Goal: Information Seeking & Learning: Learn about a topic

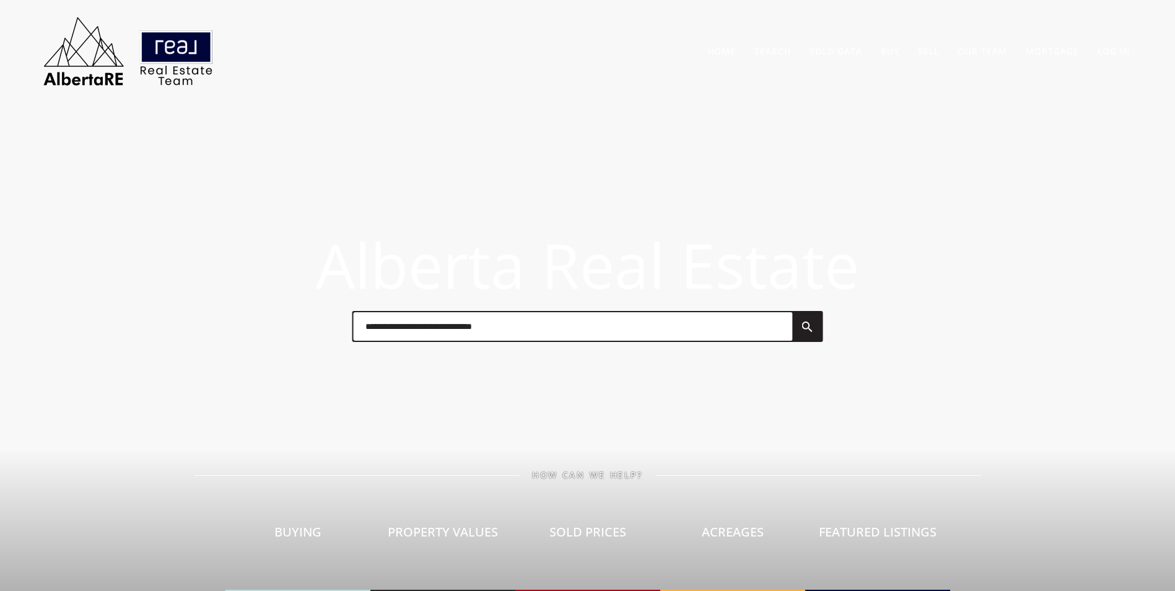
click at [436, 328] on input "text" at bounding box center [572, 326] width 439 height 28
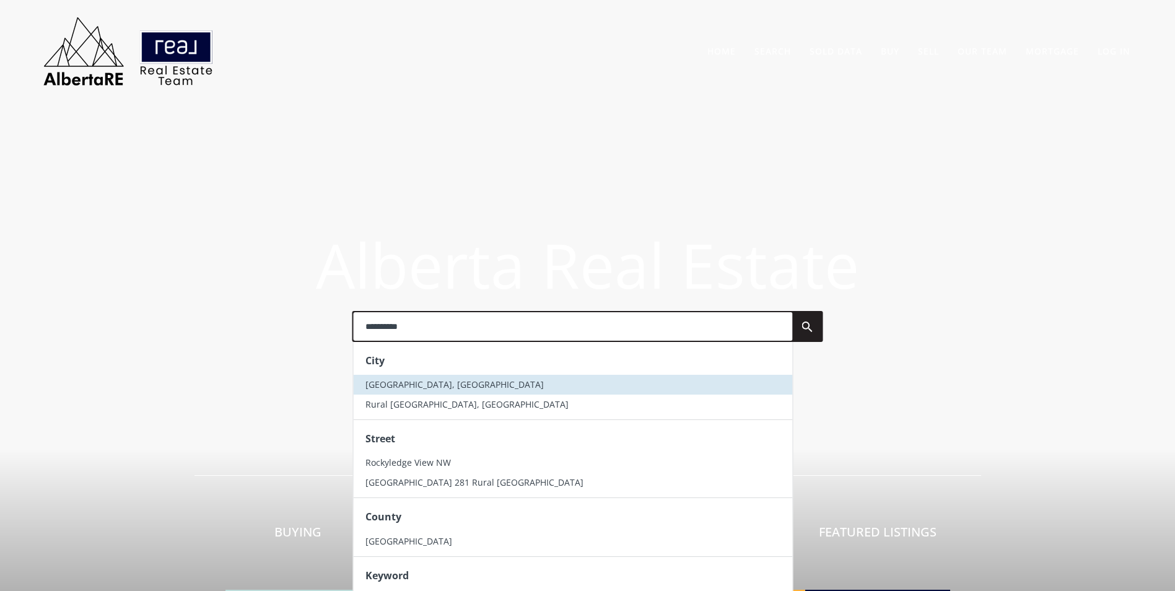
type input "**********"
click at [432, 378] on span "Rocky View County, AB" at bounding box center [454, 384] width 178 height 12
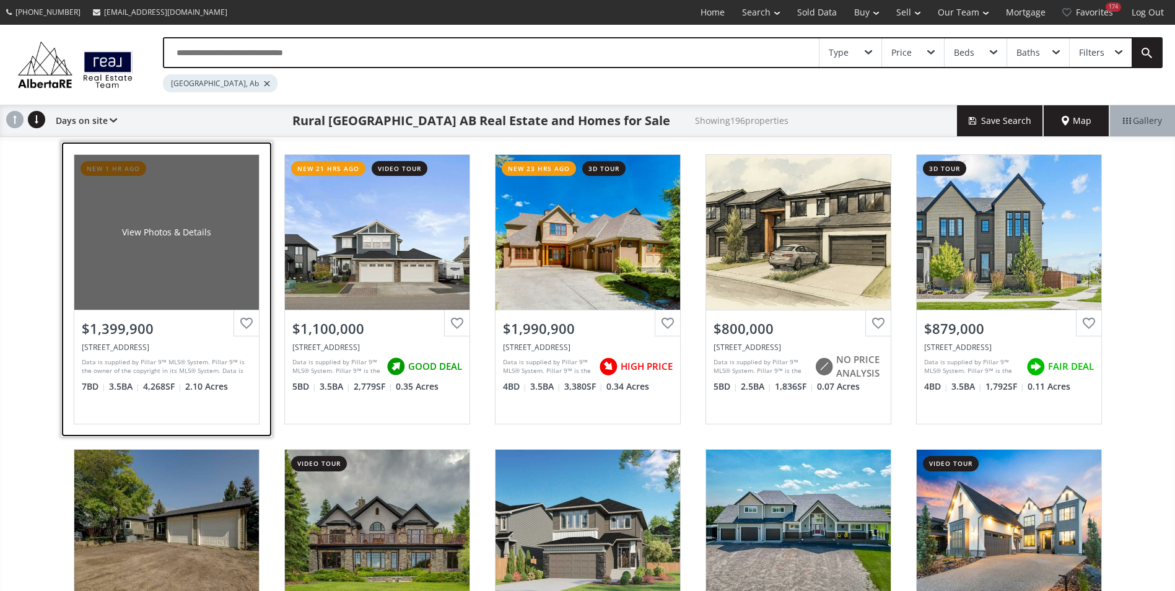
click at [137, 217] on div "View Photos & Details" at bounding box center [166, 232] width 185 height 155
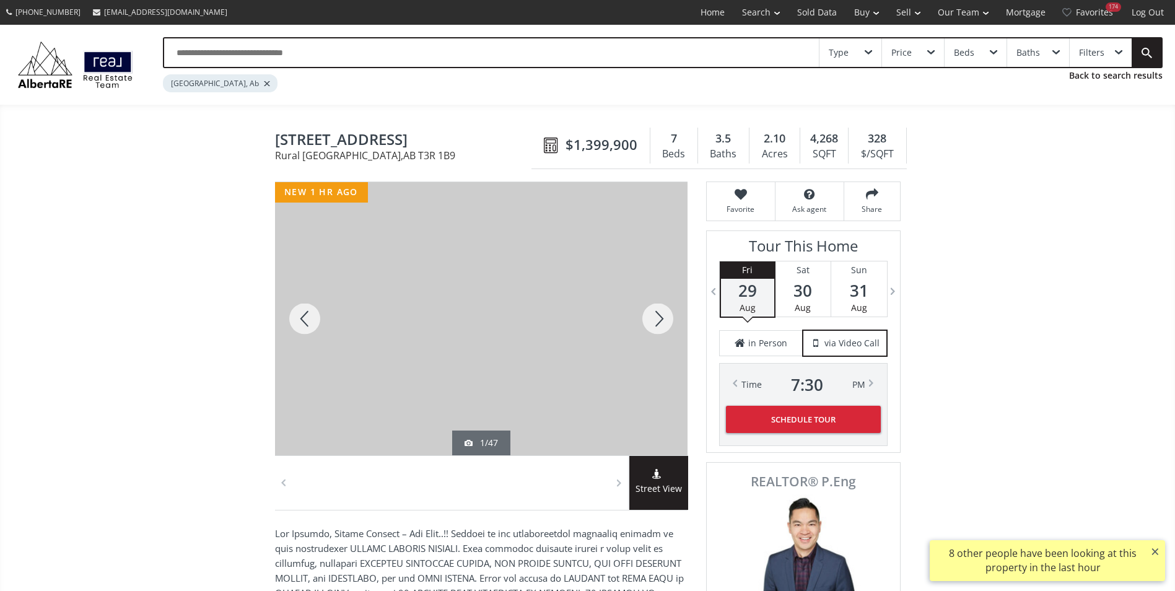
click at [644, 321] on div at bounding box center [657, 318] width 59 height 273
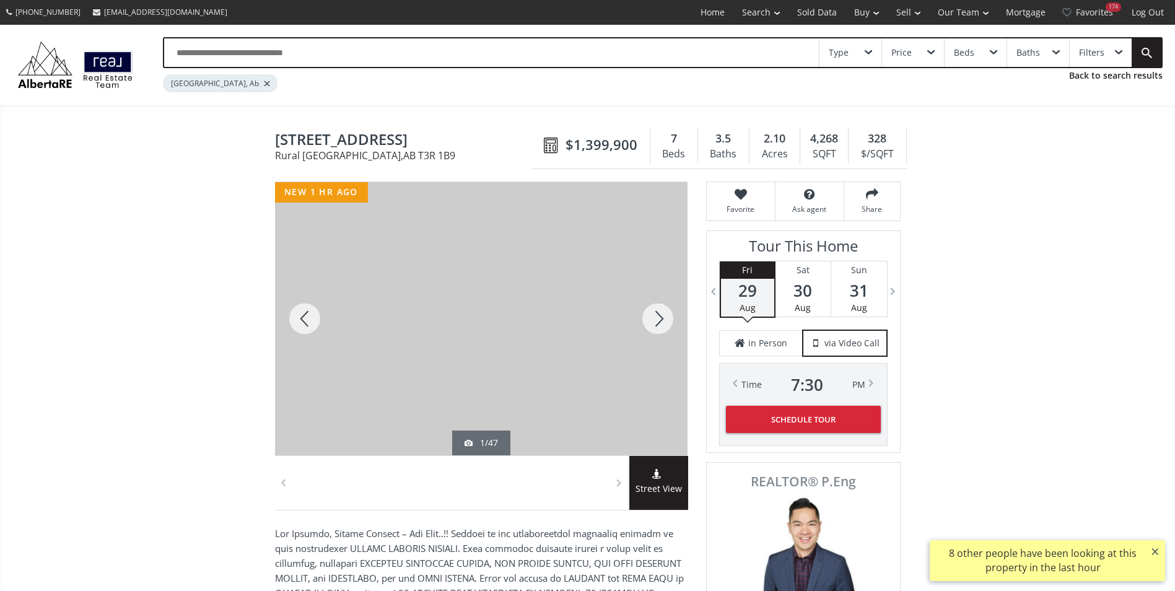
click at [644, 321] on div at bounding box center [657, 318] width 59 height 273
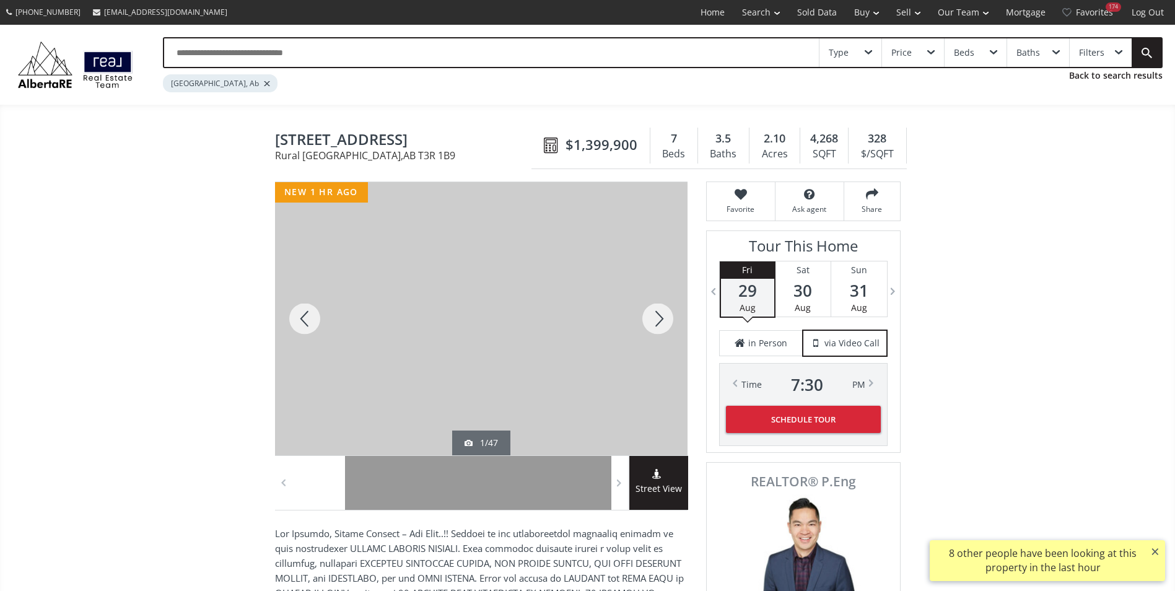
click at [644, 321] on div at bounding box center [657, 318] width 59 height 273
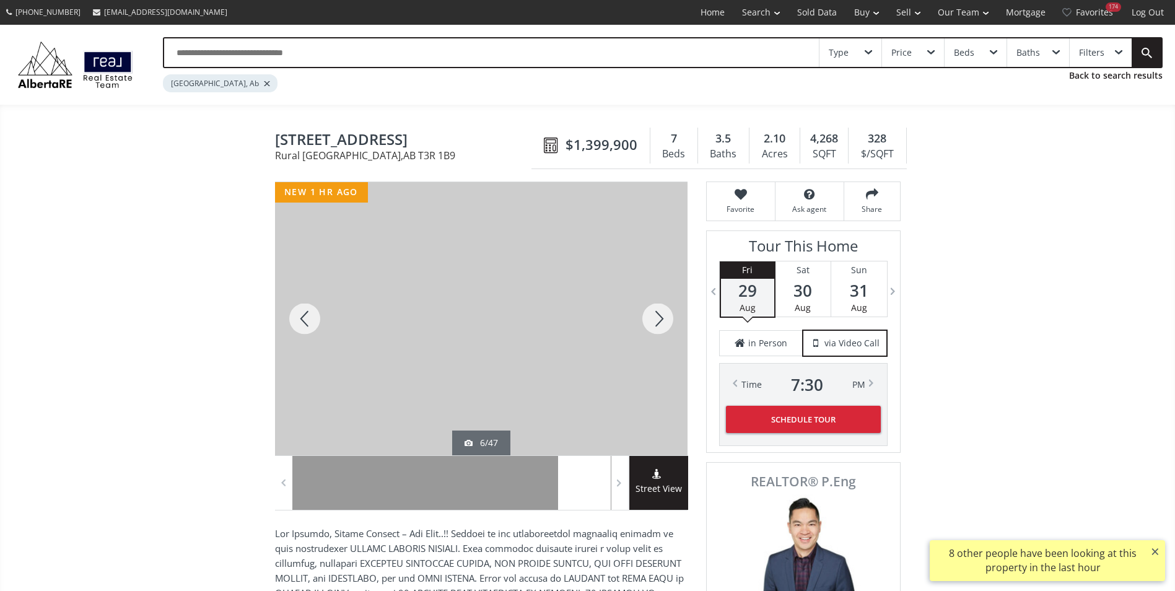
click at [644, 321] on div at bounding box center [657, 318] width 59 height 273
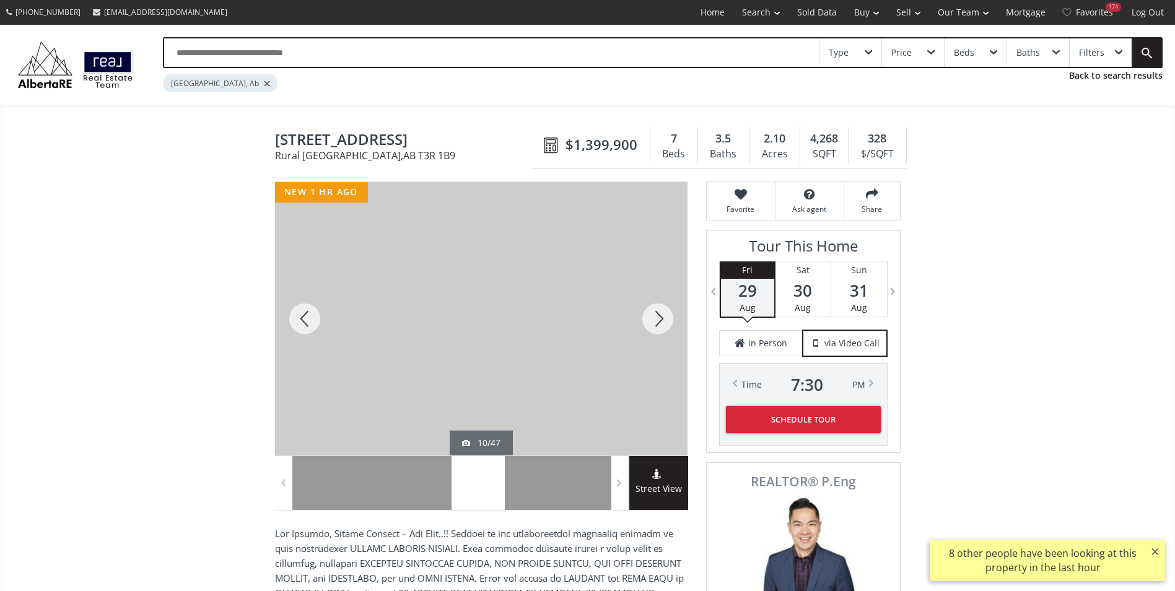
click at [644, 321] on div at bounding box center [657, 318] width 59 height 273
click at [645, 319] on div at bounding box center [657, 318] width 59 height 273
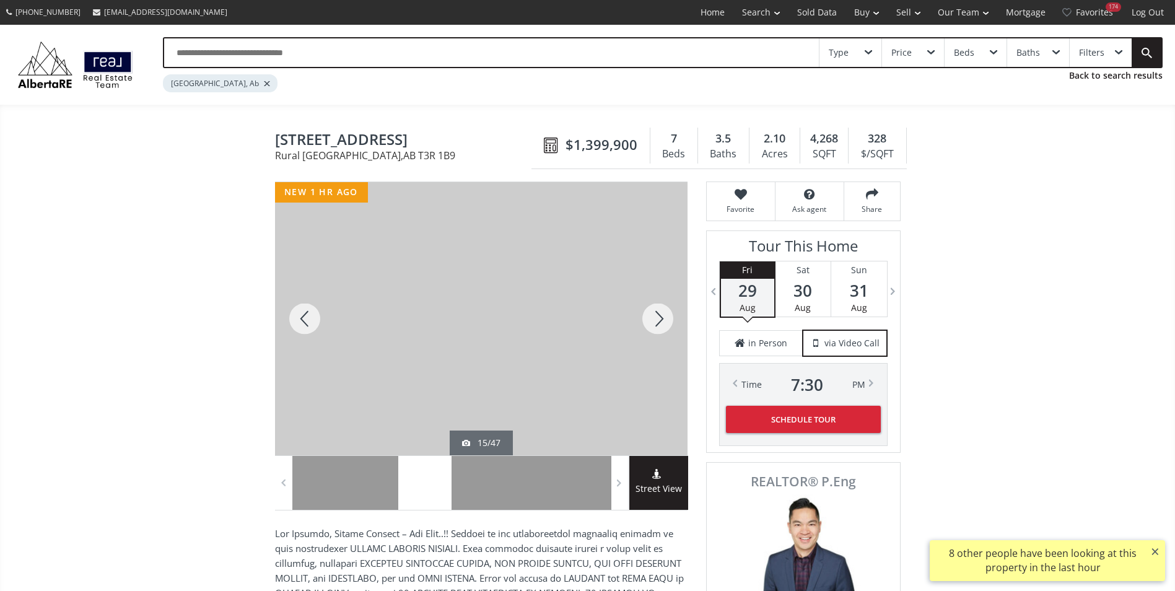
click at [645, 319] on div at bounding box center [657, 318] width 59 height 273
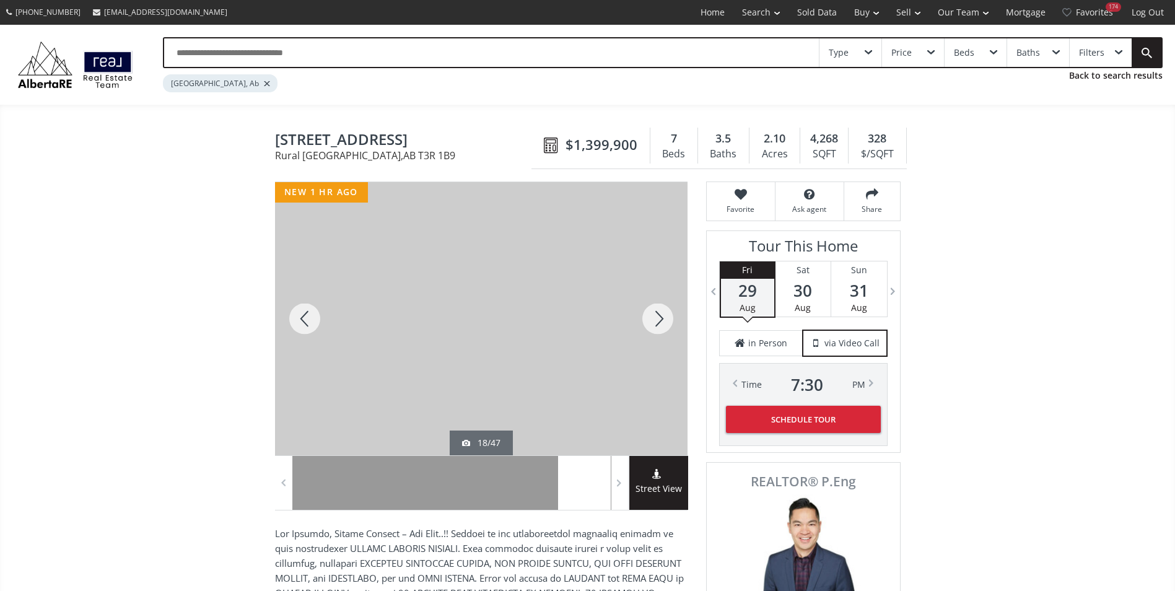
click at [645, 319] on div at bounding box center [657, 318] width 59 height 273
click at [317, 313] on div at bounding box center [304, 318] width 59 height 273
click at [667, 322] on div at bounding box center [657, 318] width 59 height 273
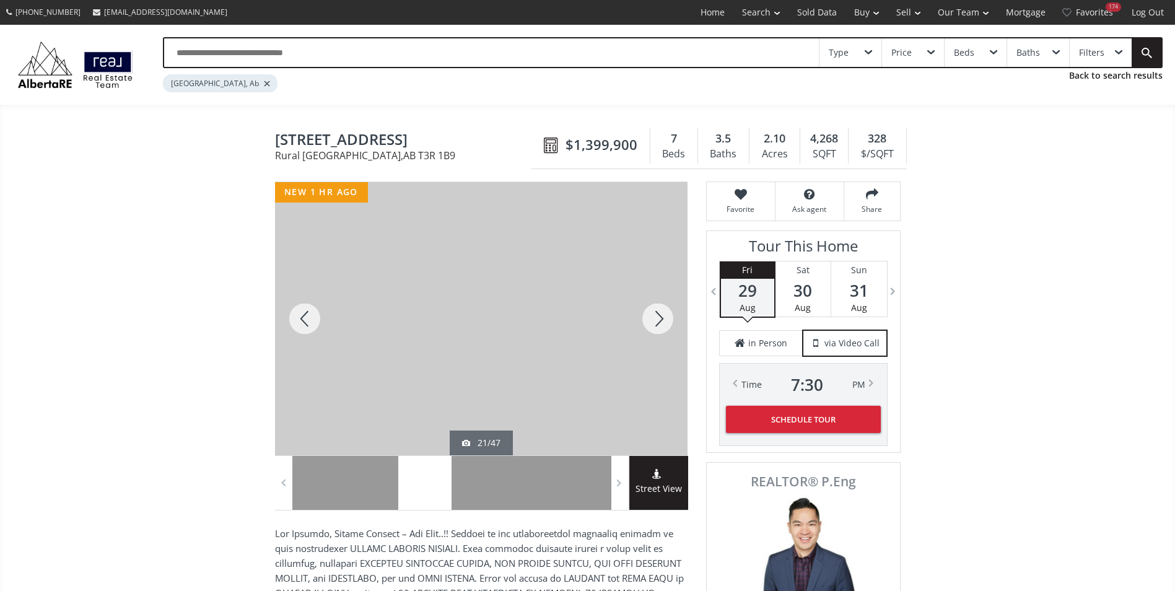
click at [667, 322] on div at bounding box center [657, 318] width 59 height 273
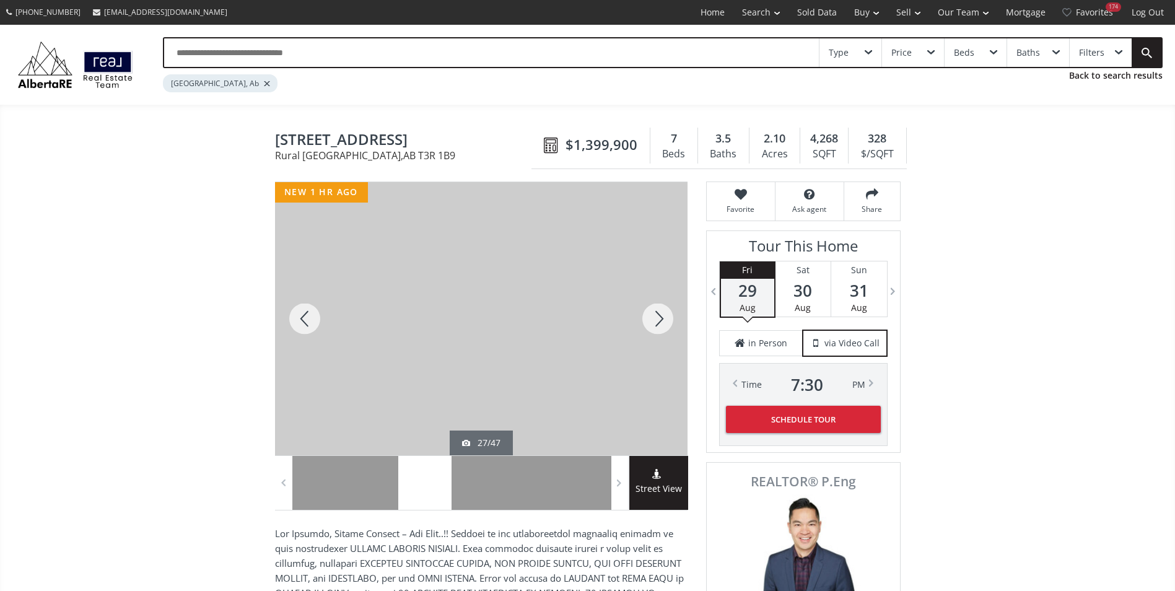
click at [667, 322] on div at bounding box center [657, 318] width 59 height 273
click at [664, 322] on div at bounding box center [657, 318] width 59 height 273
click at [665, 322] on div at bounding box center [657, 318] width 59 height 273
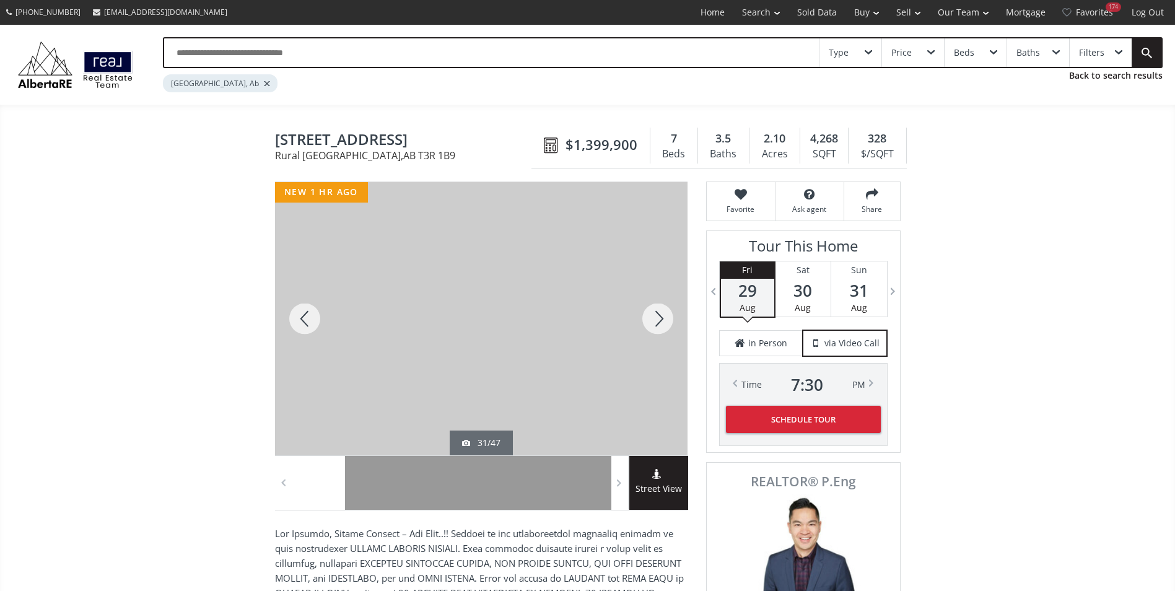
click at [665, 322] on div at bounding box center [657, 318] width 59 height 273
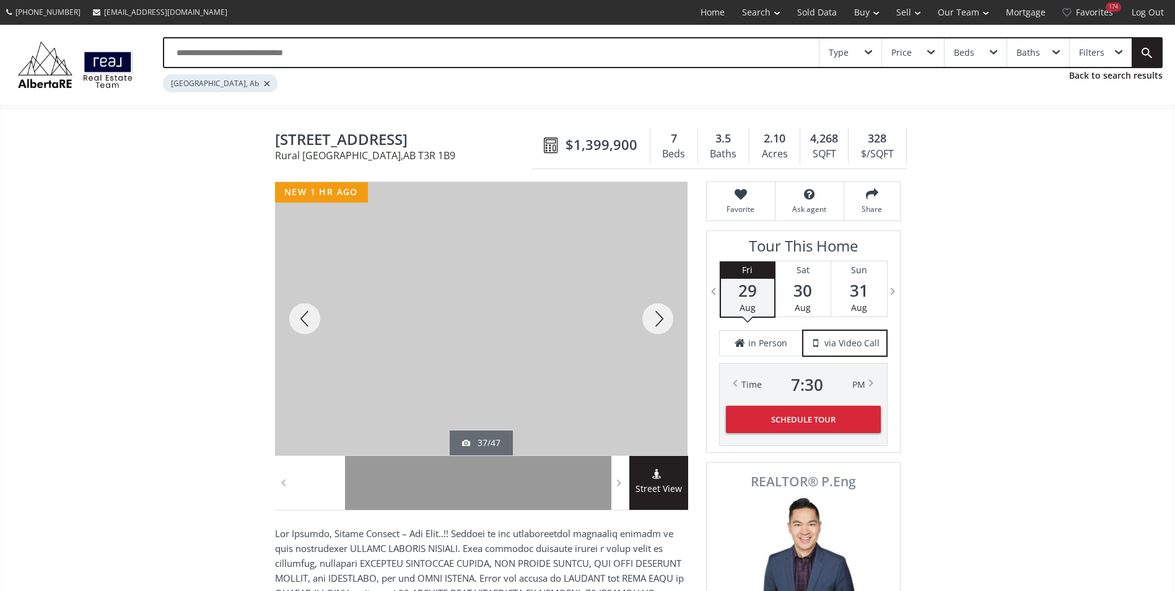
click at [665, 322] on div at bounding box center [657, 318] width 59 height 273
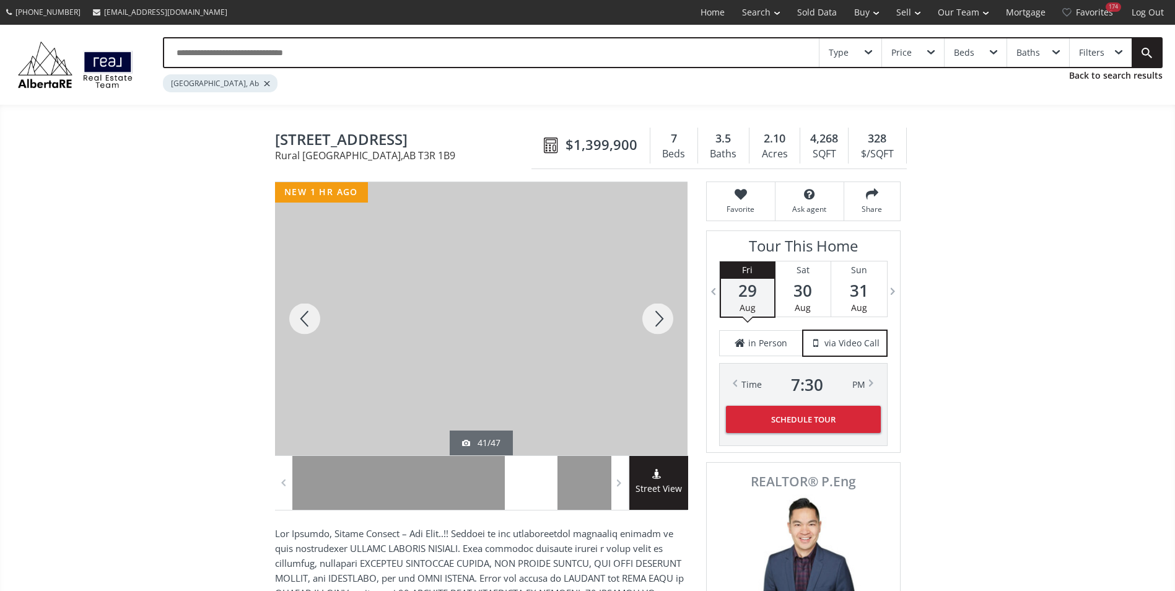
click at [665, 322] on div at bounding box center [657, 318] width 59 height 273
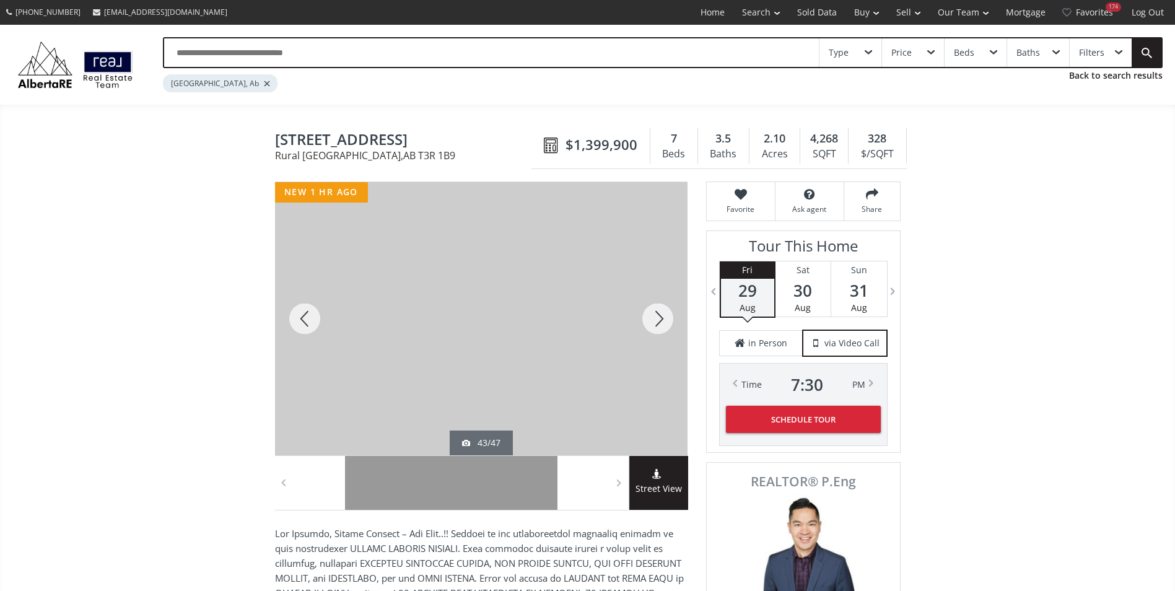
click at [665, 322] on div at bounding box center [657, 318] width 59 height 273
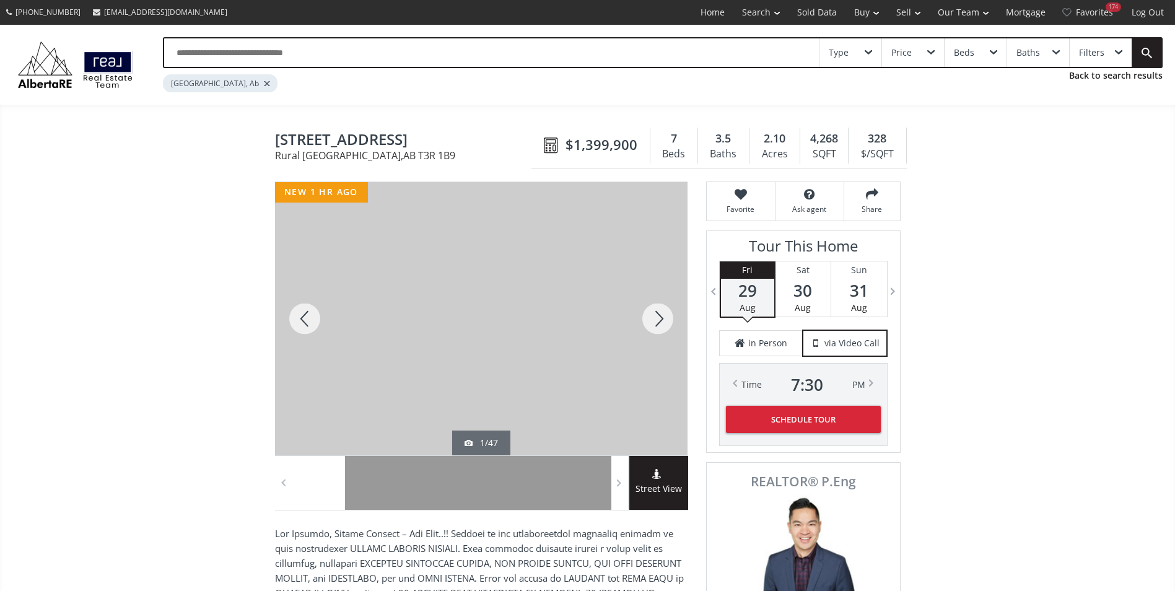
click at [316, 308] on div at bounding box center [304, 318] width 59 height 273
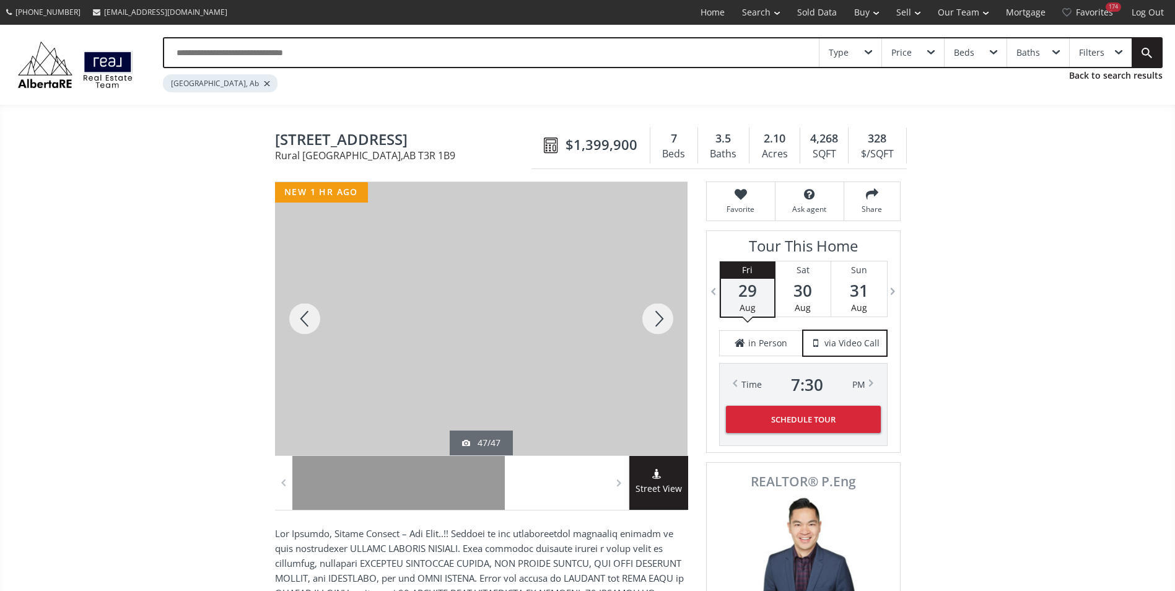
click at [665, 312] on div at bounding box center [657, 318] width 59 height 273
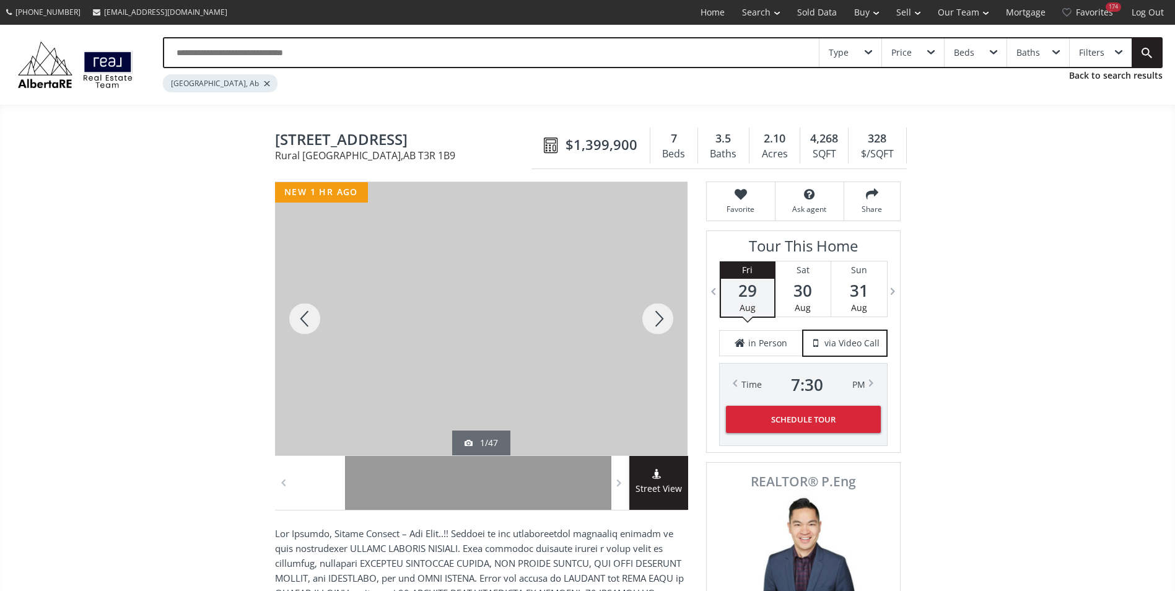
click at [665, 312] on div at bounding box center [657, 318] width 59 height 273
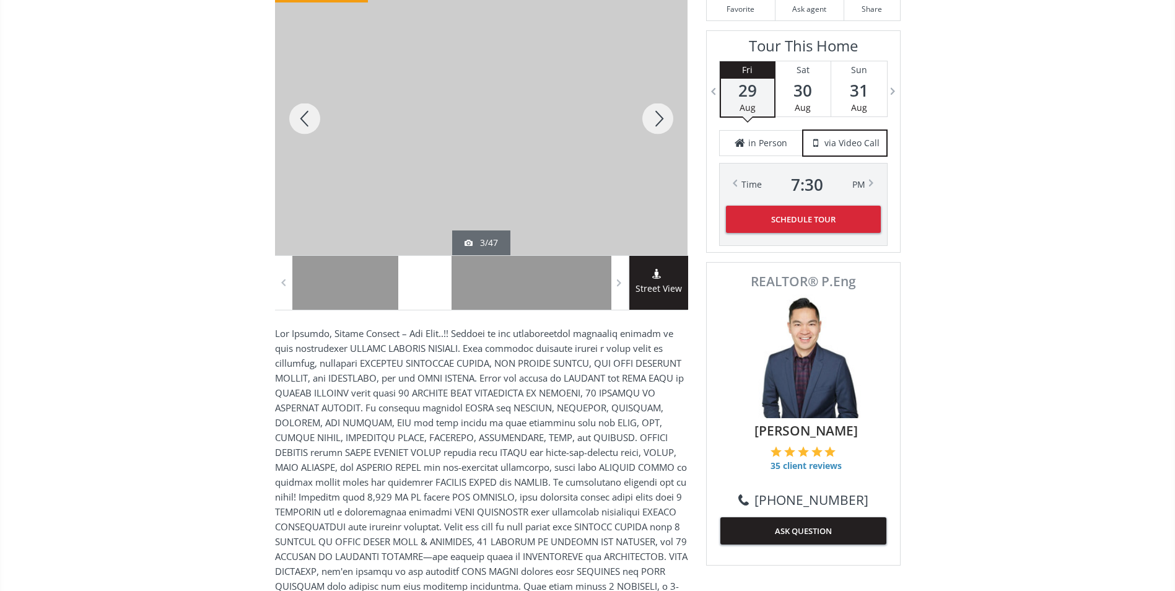
scroll to position [248, 0]
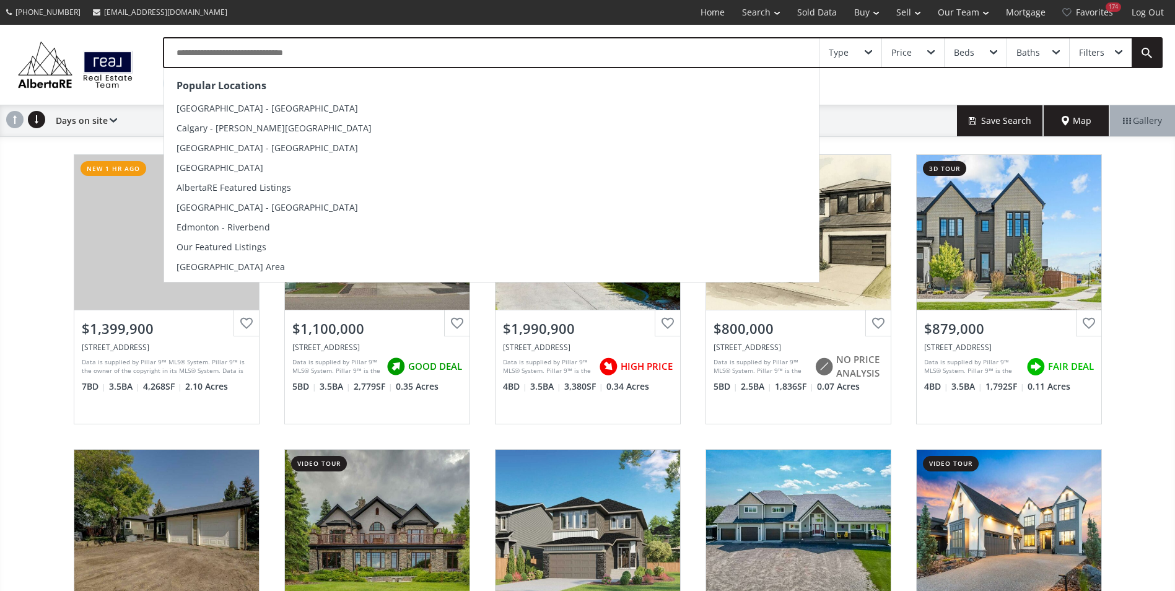
click at [268, 59] on input "text" at bounding box center [491, 52] width 655 height 28
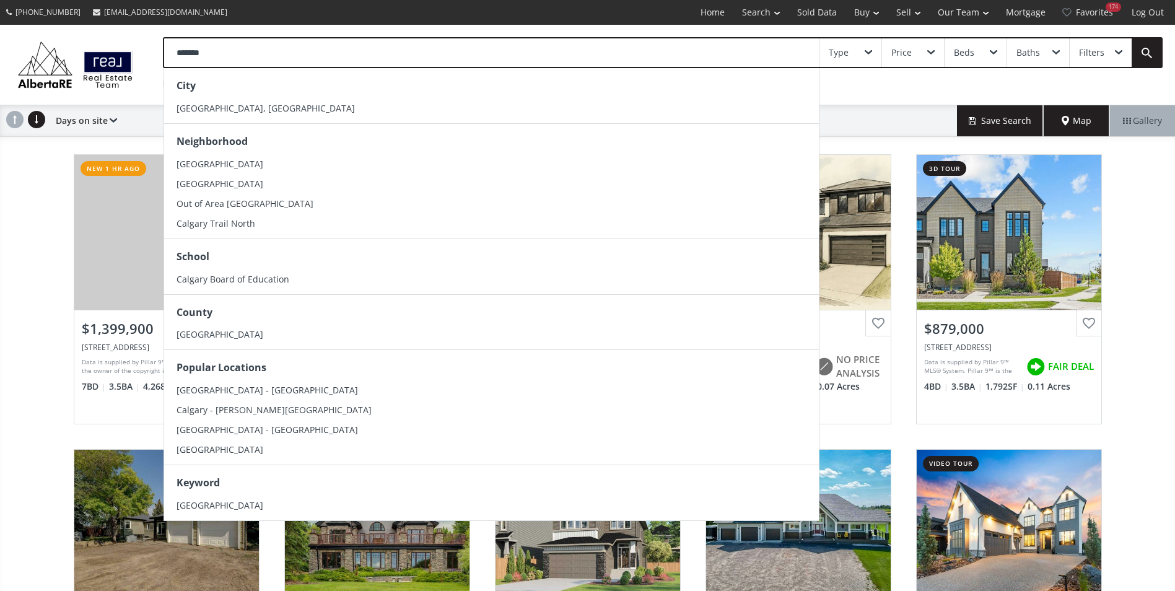
type input "*******"
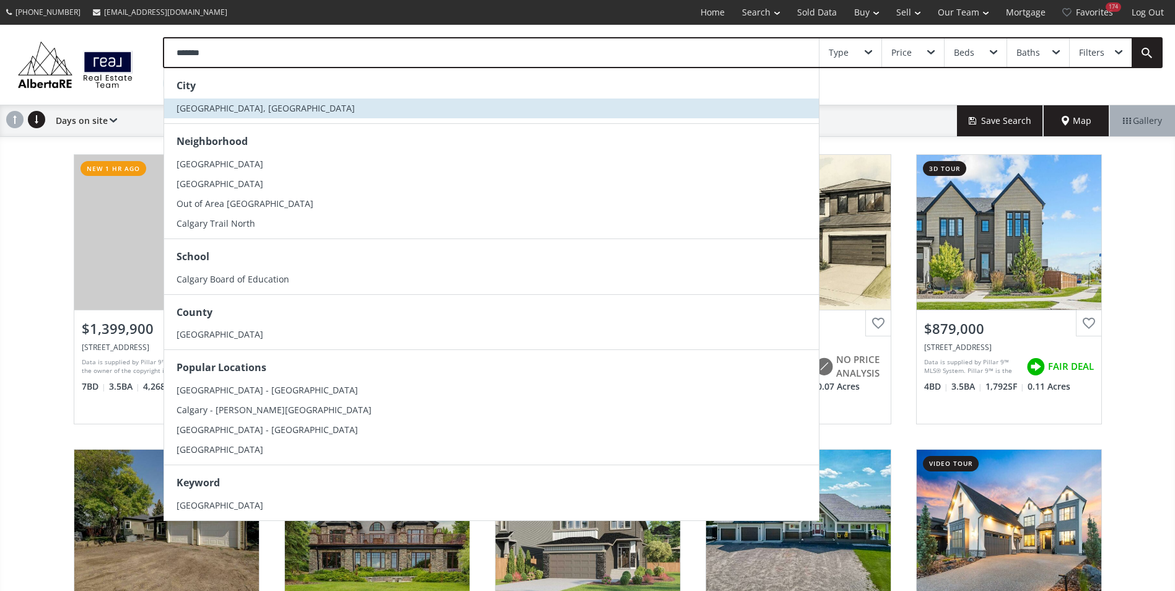
click at [286, 105] on li "[GEOGRAPHIC_DATA], [GEOGRAPHIC_DATA]" at bounding box center [491, 108] width 655 height 20
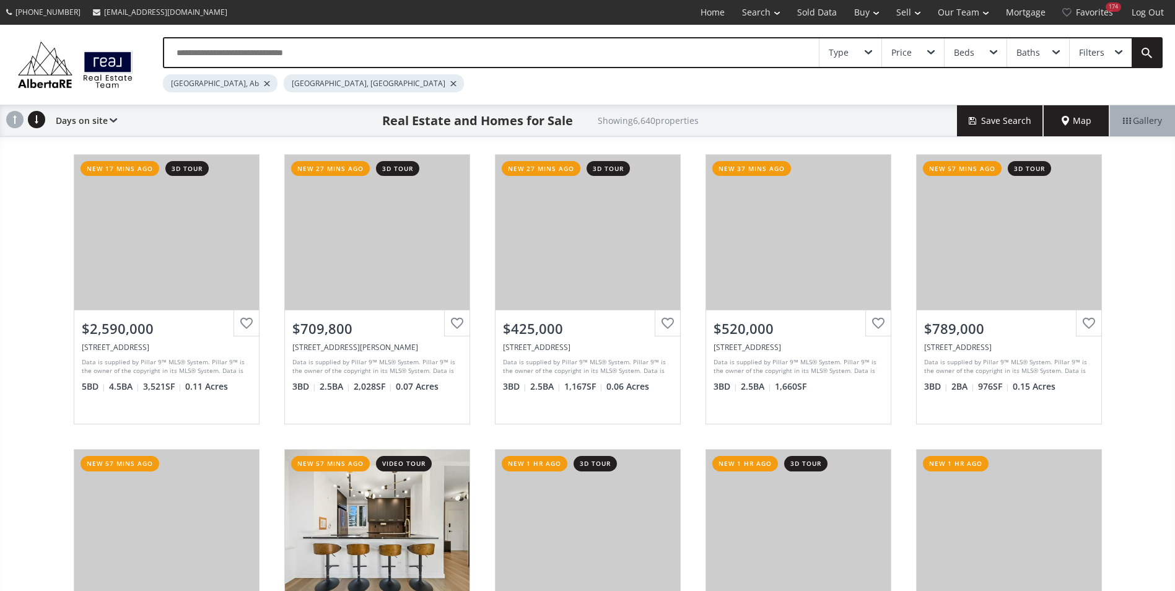
click at [264, 84] on div at bounding box center [267, 83] width 6 height 5
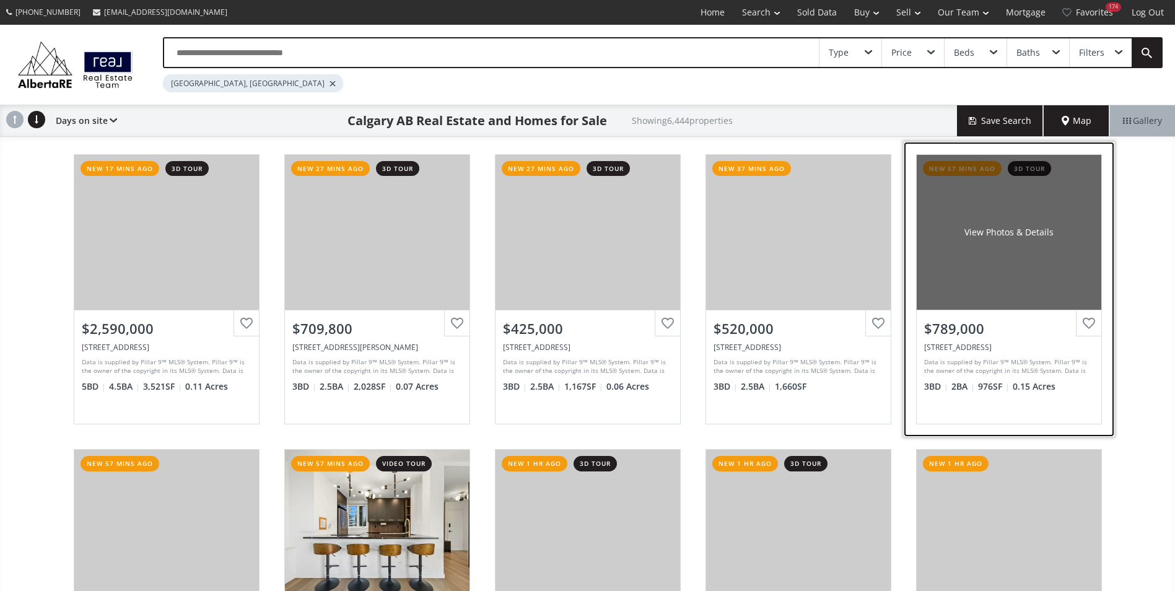
click at [1033, 225] on div "View Photos & Details" at bounding box center [1009, 232] width 185 height 155
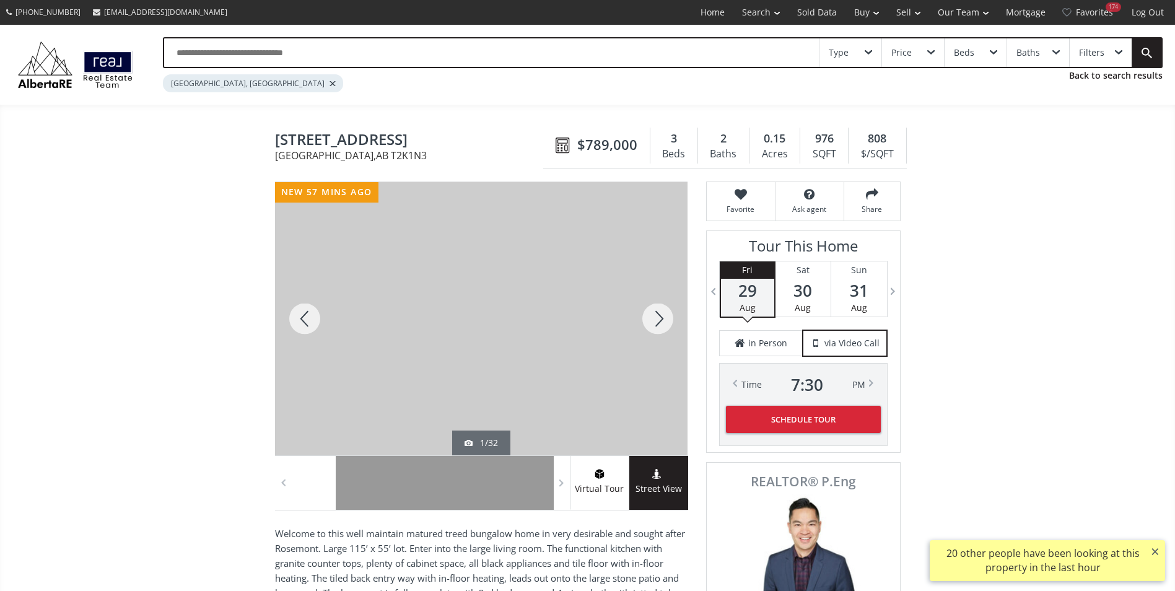
click at [641, 322] on div at bounding box center [657, 318] width 59 height 273
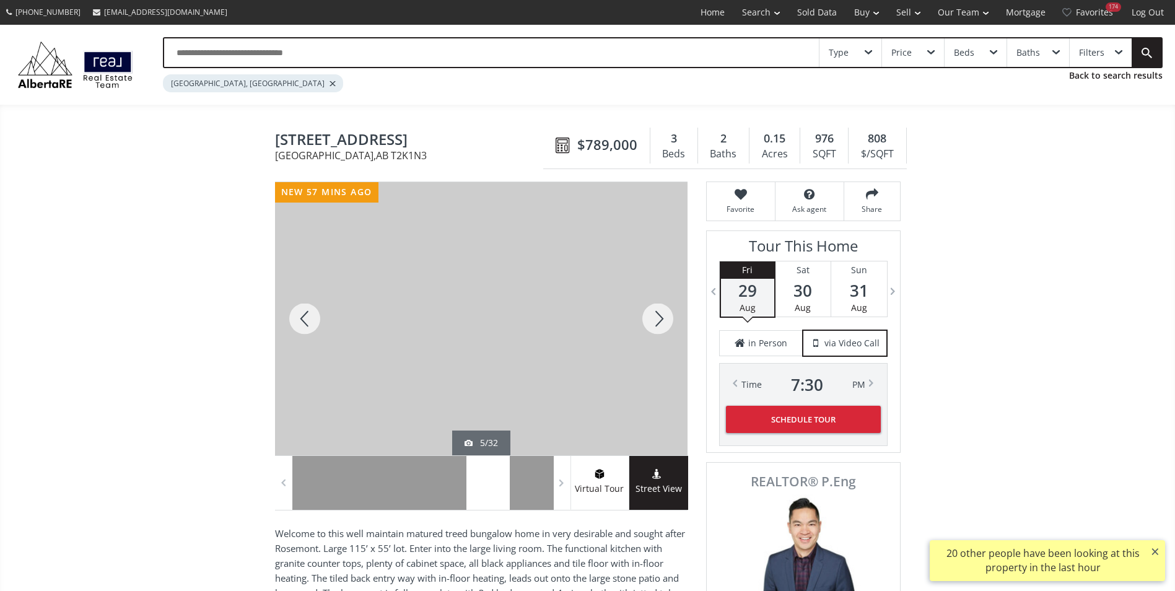
click at [641, 322] on div at bounding box center [657, 318] width 59 height 273
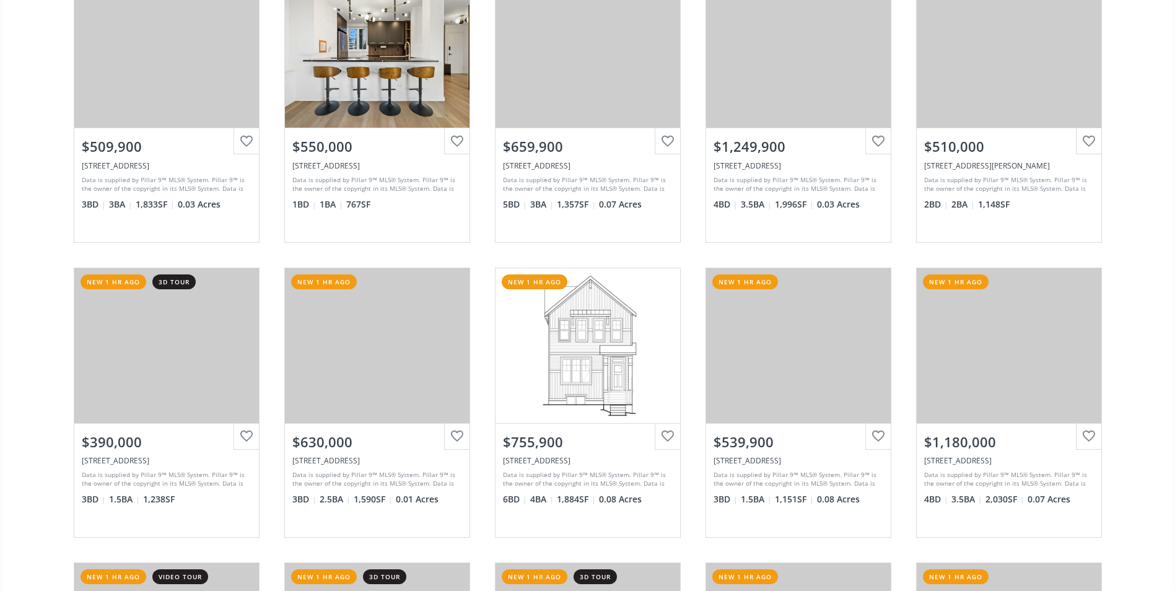
scroll to position [372, 0]
